Goal: Task Accomplishment & Management: Manage account settings

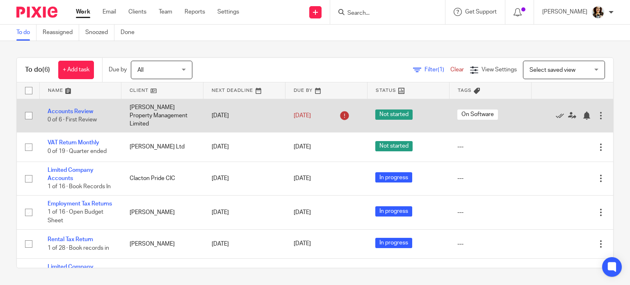
click at [84, 106] on td "Accounts Review 0 of 6 · First Review" at bounding box center [80, 116] width 82 height 34
click at [84, 109] on link "Accounts Review" at bounding box center [70, 112] width 45 height 6
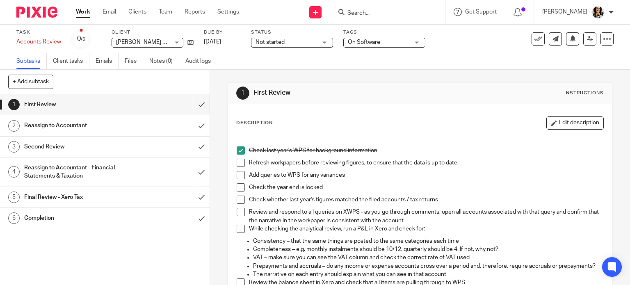
click at [239, 161] on span at bounding box center [241, 163] width 8 height 8
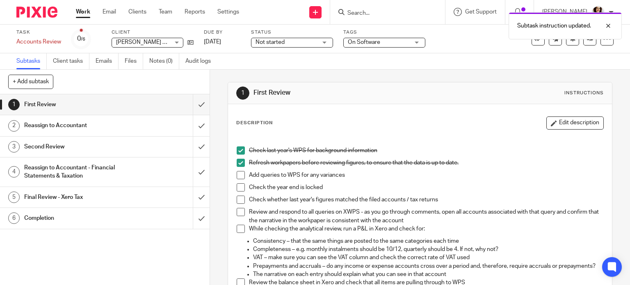
click at [239, 174] on span at bounding box center [241, 175] width 8 height 8
click at [237, 189] on span at bounding box center [241, 187] width 8 height 8
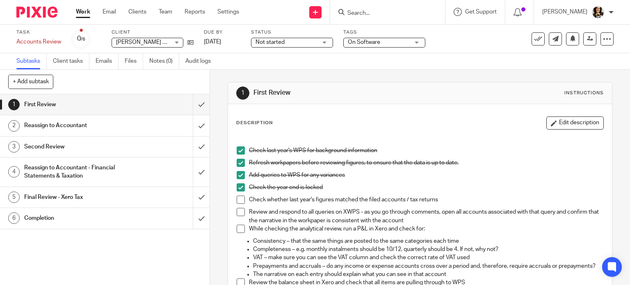
click at [241, 200] on span at bounding box center [241, 200] width 8 height 8
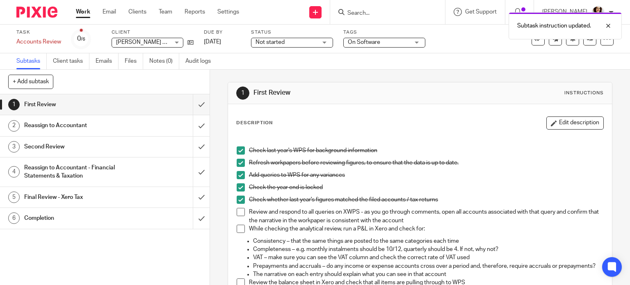
click at [240, 215] on span at bounding box center [241, 212] width 8 height 8
click at [238, 229] on span at bounding box center [241, 229] width 8 height 8
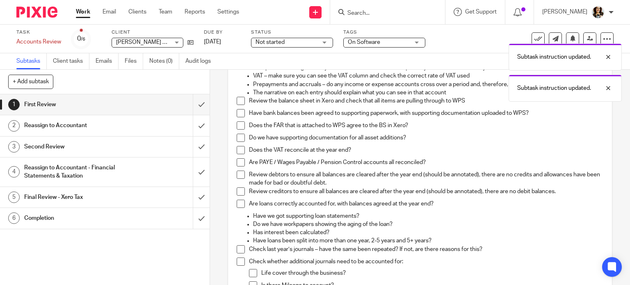
scroll to position [180, 0]
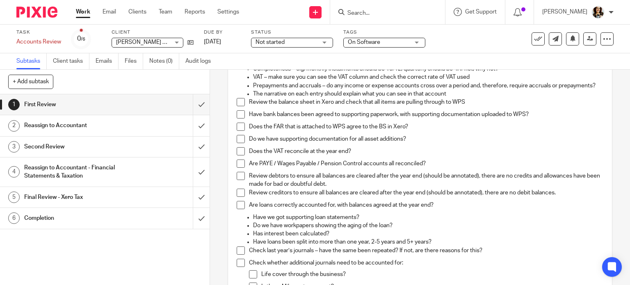
click at [232, 112] on div "Check last year's WPS for background information Refresh workpapers before revi…" at bounding box center [419, 150] width 375 height 392
click at [237, 106] on span at bounding box center [241, 102] width 8 height 8
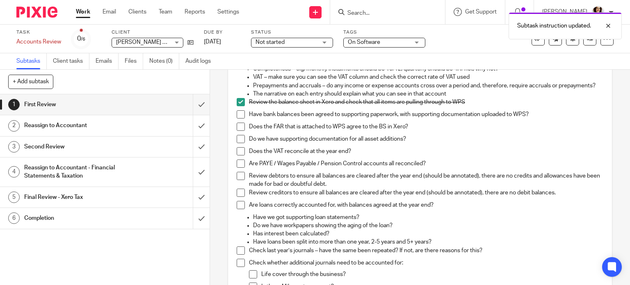
click at [237, 118] on span at bounding box center [241, 114] width 8 height 8
click at [237, 131] on span at bounding box center [241, 127] width 8 height 8
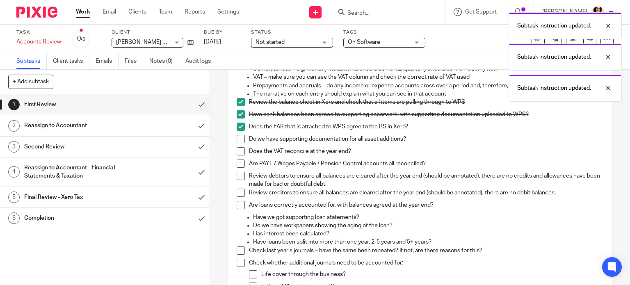
click at [237, 143] on span at bounding box center [241, 139] width 8 height 8
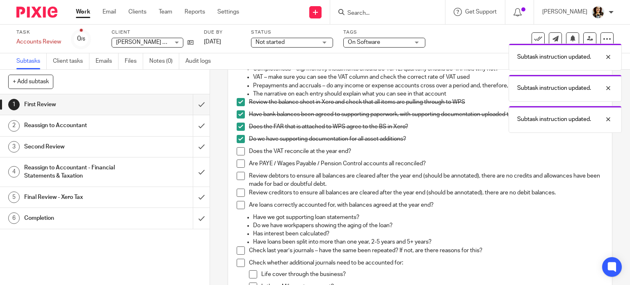
click at [237, 155] on span at bounding box center [241, 151] width 8 height 8
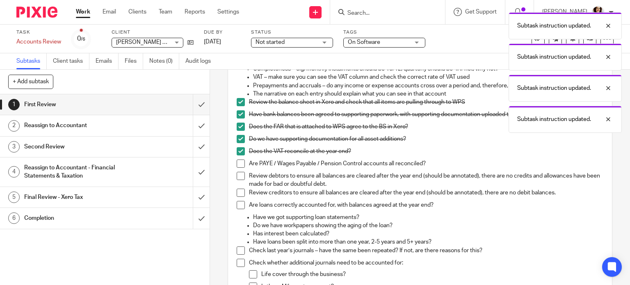
click at [237, 168] on span at bounding box center [241, 163] width 8 height 8
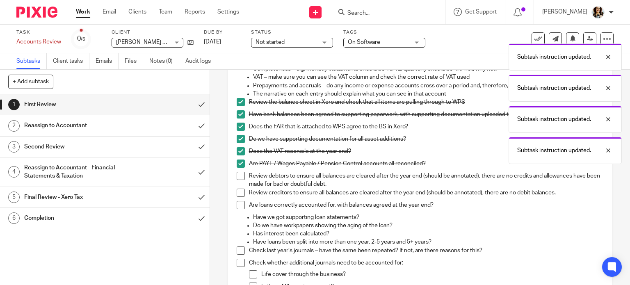
click at [237, 180] on span at bounding box center [241, 176] width 8 height 8
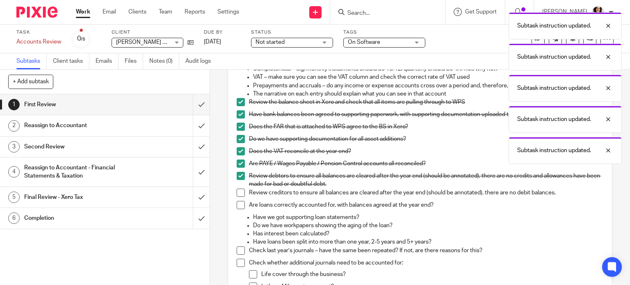
click at [237, 197] on span at bounding box center [241, 193] width 8 height 8
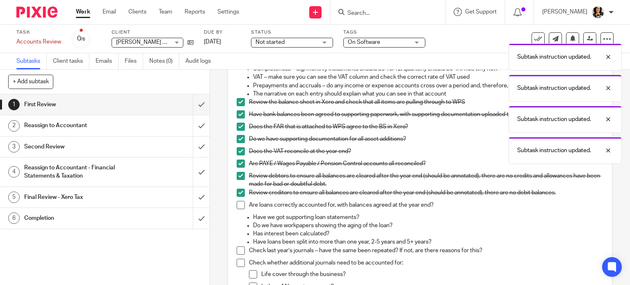
click at [237, 209] on span at bounding box center [241, 205] width 8 height 8
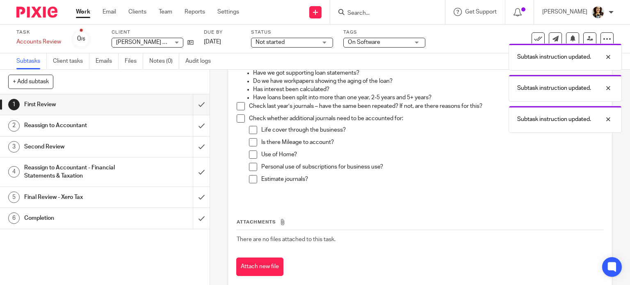
scroll to position [340, 0]
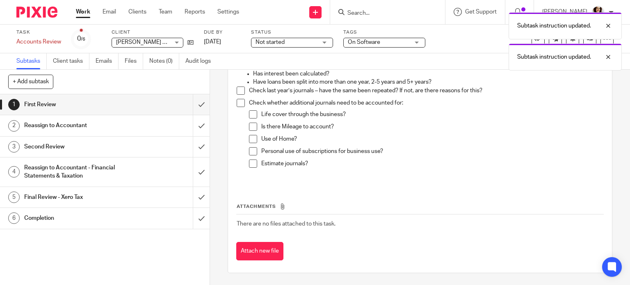
click at [237, 95] on span at bounding box center [241, 90] width 8 height 8
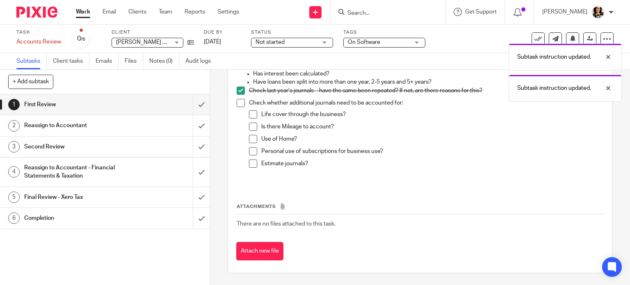
click at [237, 107] on span at bounding box center [241, 103] width 8 height 8
click at [251, 118] on span at bounding box center [253, 114] width 8 height 8
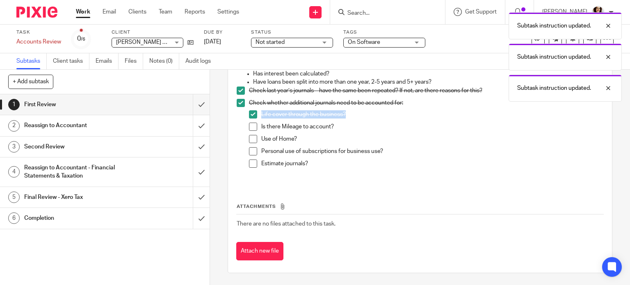
click at [250, 143] on span at bounding box center [253, 139] width 8 height 8
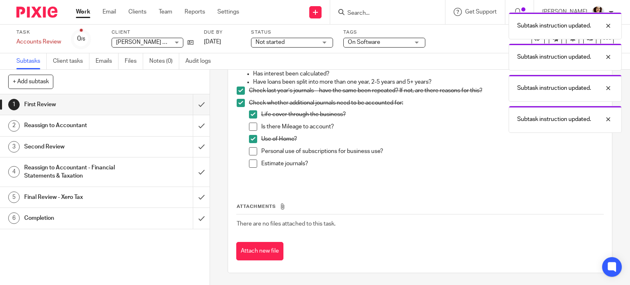
click at [250, 131] on span at bounding box center [253, 127] width 8 height 8
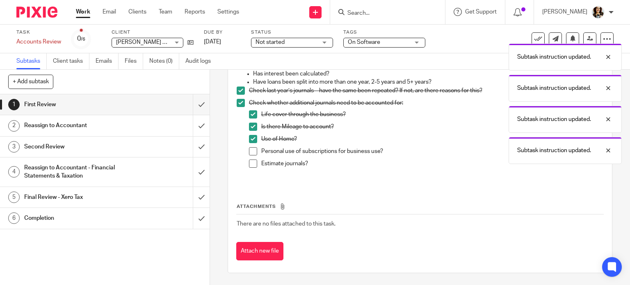
click at [251, 155] on span at bounding box center [253, 151] width 8 height 8
click at [249, 168] on span at bounding box center [253, 163] width 8 height 8
click at [191, 106] on input "submit" at bounding box center [104, 104] width 209 height 20
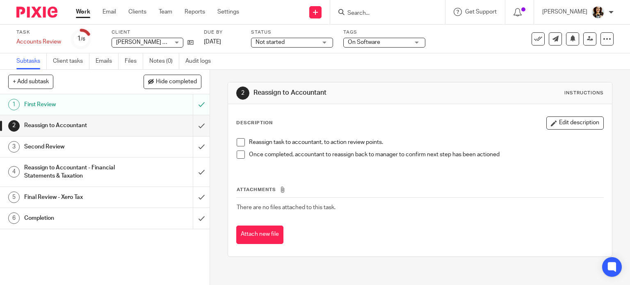
click at [237, 139] on span at bounding box center [241, 142] width 8 height 8
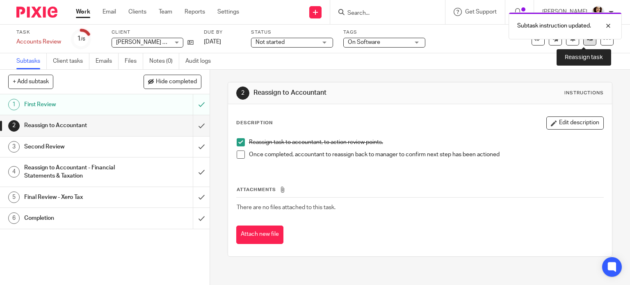
click at [583, 42] on link at bounding box center [589, 38] width 13 height 13
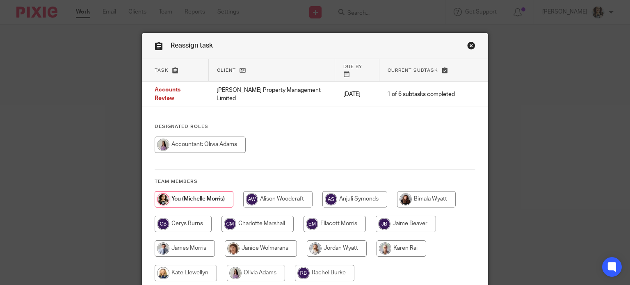
click at [200, 136] on input "radio" at bounding box center [200, 144] width 91 height 16
radio input "true"
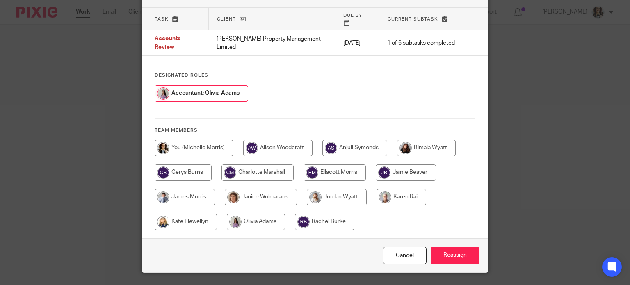
scroll to position [65, 0]
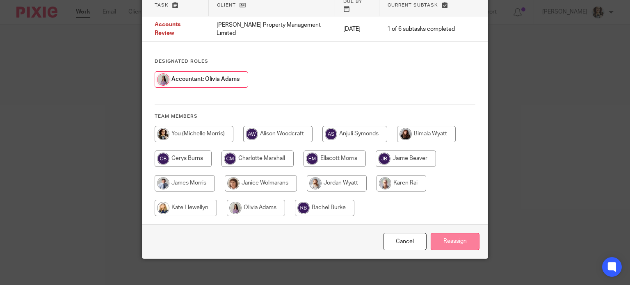
click at [459, 233] on input "Reassign" at bounding box center [454, 242] width 49 height 18
